Goal: Navigation & Orientation: Find specific page/section

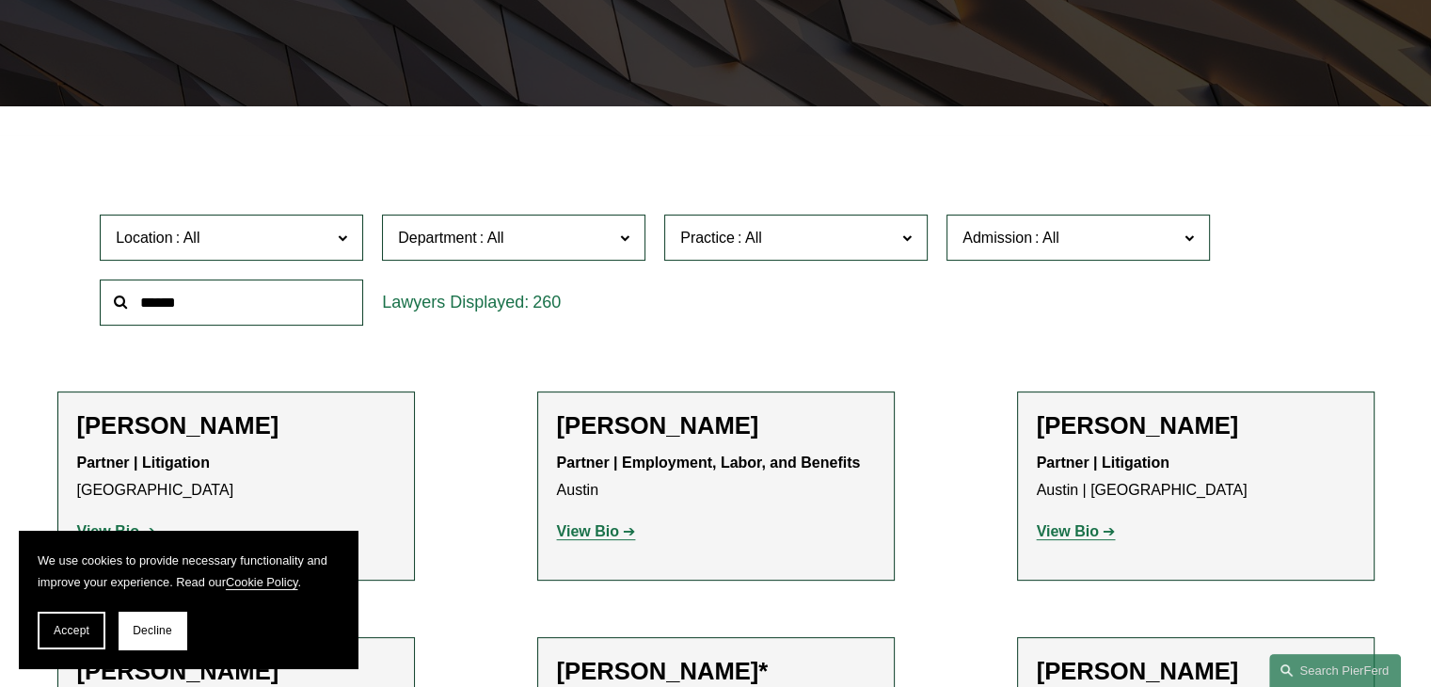
scroll to position [470, 0]
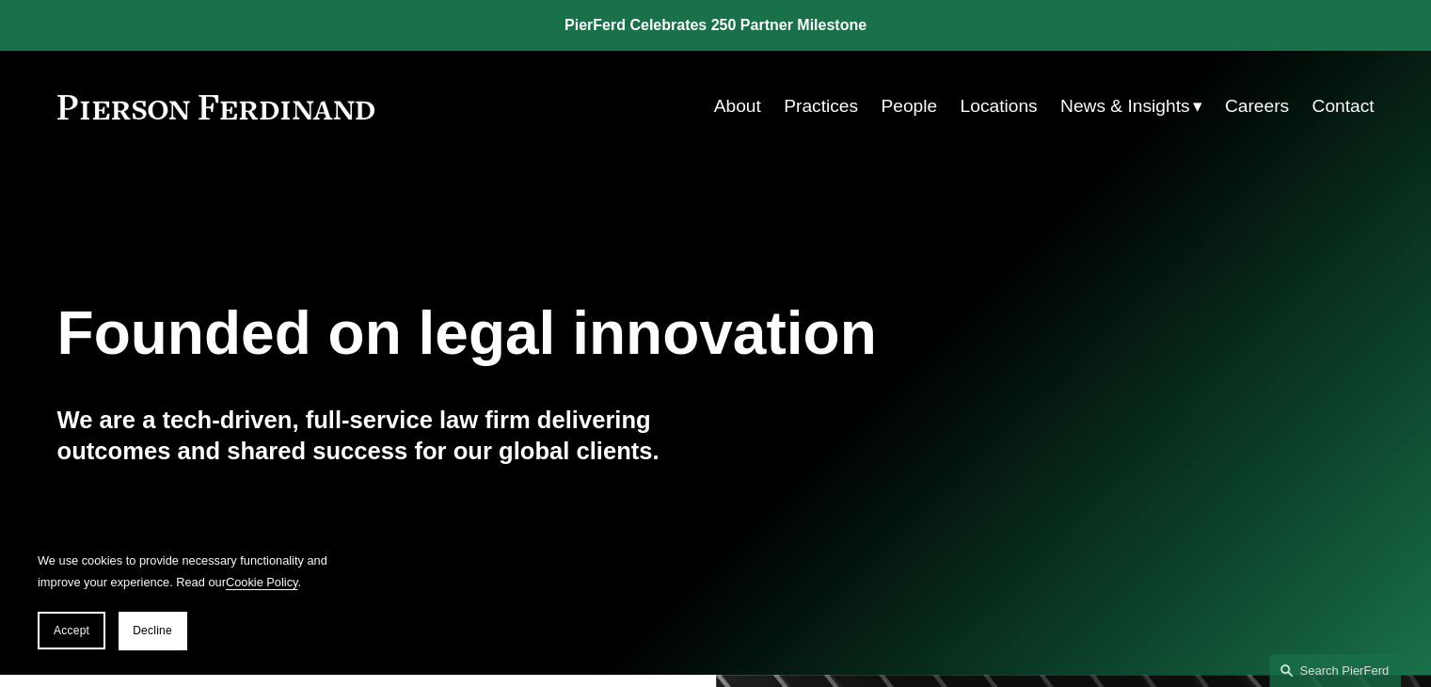
click at [804, 110] on link "Practices" at bounding box center [820, 106] width 74 height 36
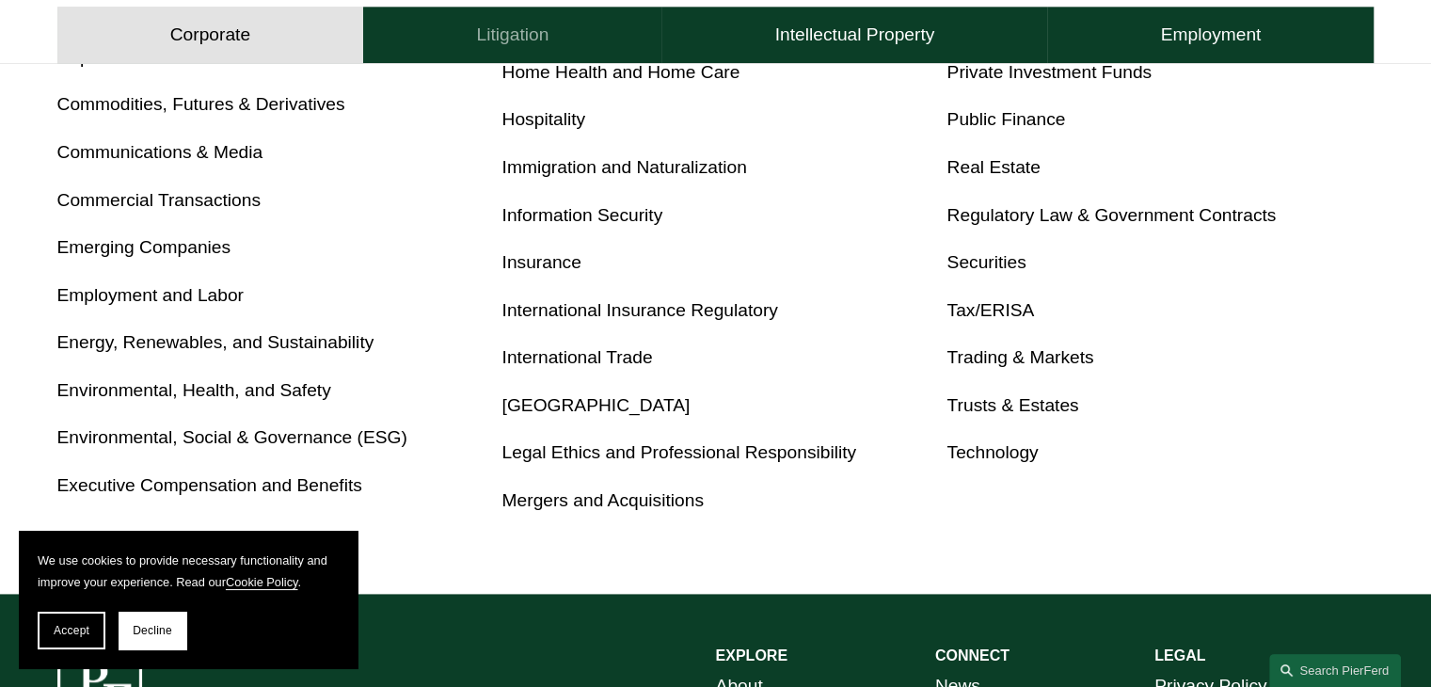
scroll to position [1035, 0]
